Goal: Task Accomplishment & Management: Use online tool/utility

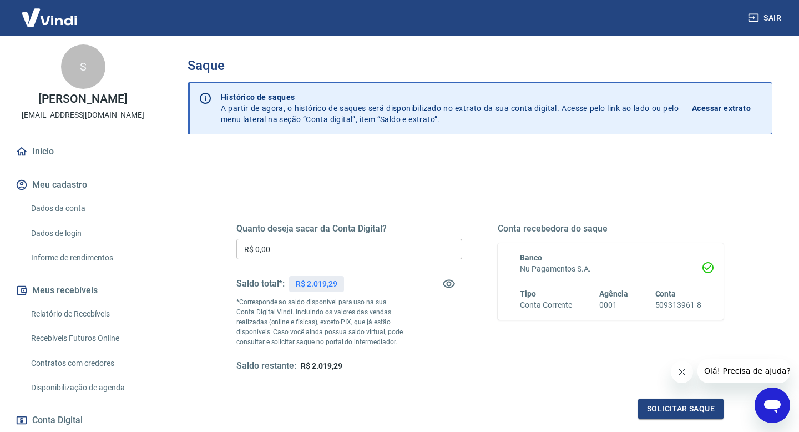
click at [402, 253] on input "R$ 0,00" at bounding box center [349, 249] width 226 height 21
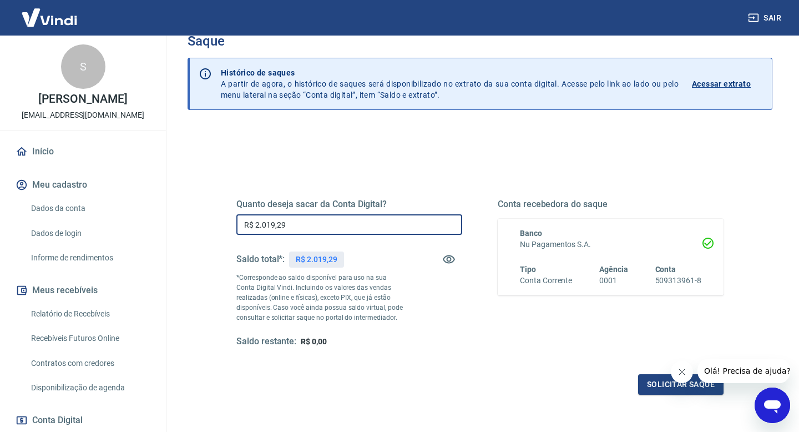
scroll to position [29, 0]
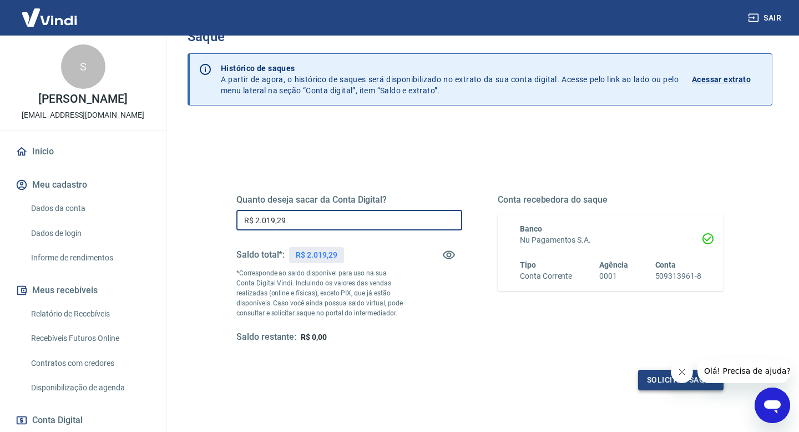
type input "R$ 2.019,29"
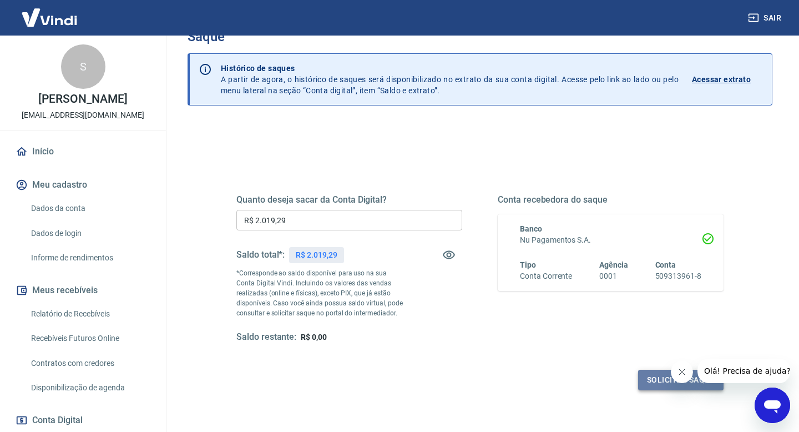
click at [648, 380] on button "Solicitar saque" at bounding box center [680, 380] width 85 height 21
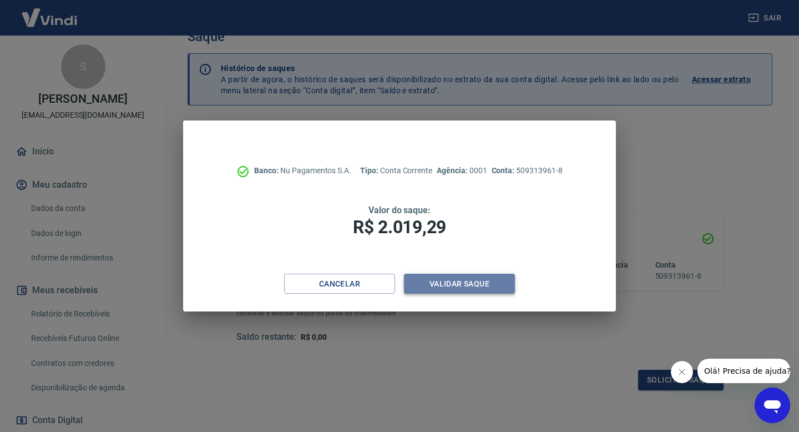
click at [463, 287] on button "Validar saque" at bounding box center [459, 284] width 111 height 21
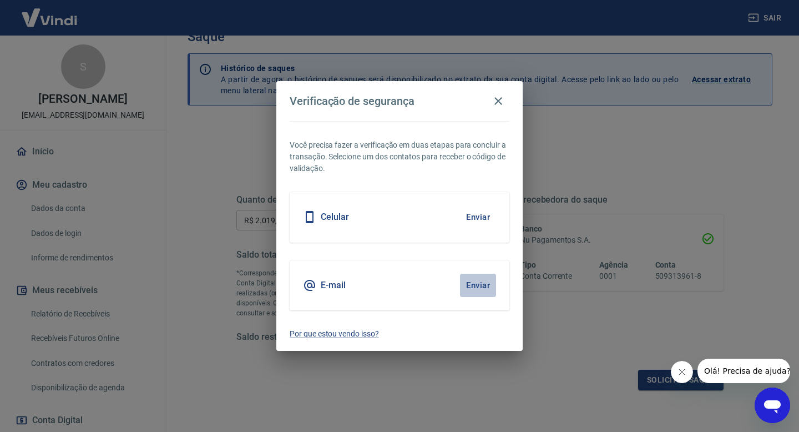
click at [480, 285] on button "Enviar" at bounding box center [478, 285] width 36 height 23
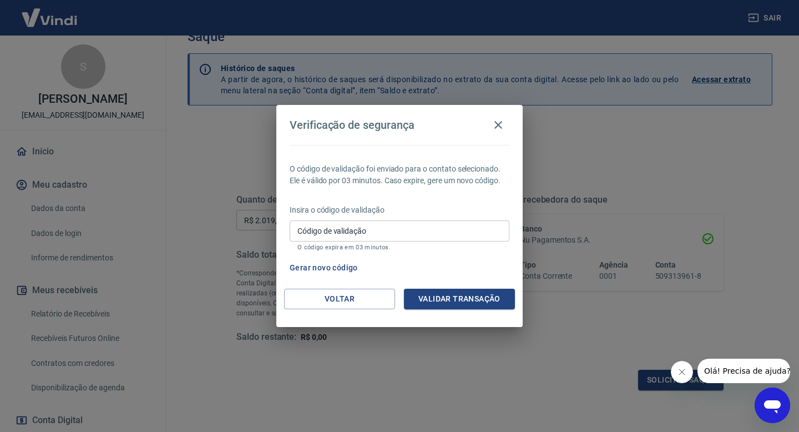
click at [402, 228] on input "Código de validação" at bounding box center [400, 230] width 220 height 21
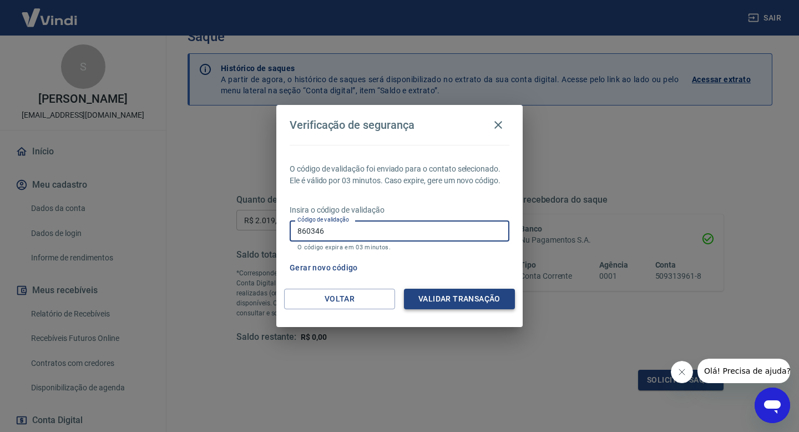
type input "860346"
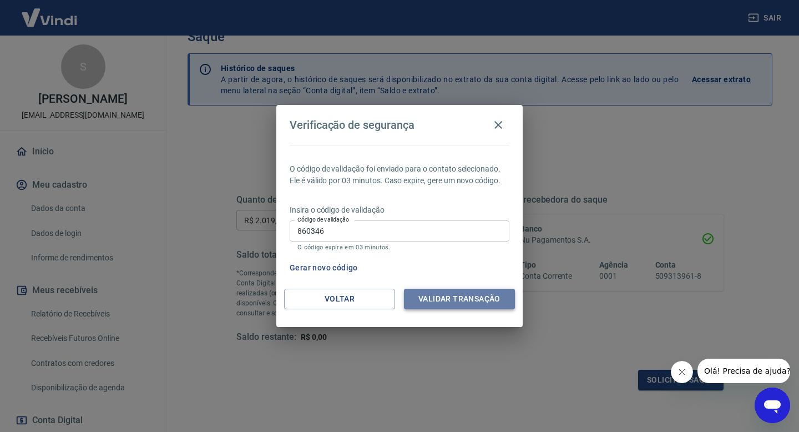
click at [461, 302] on button "Validar transação" at bounding box center [459, 299] width 111 height 21
